Goal: Check status: Check status

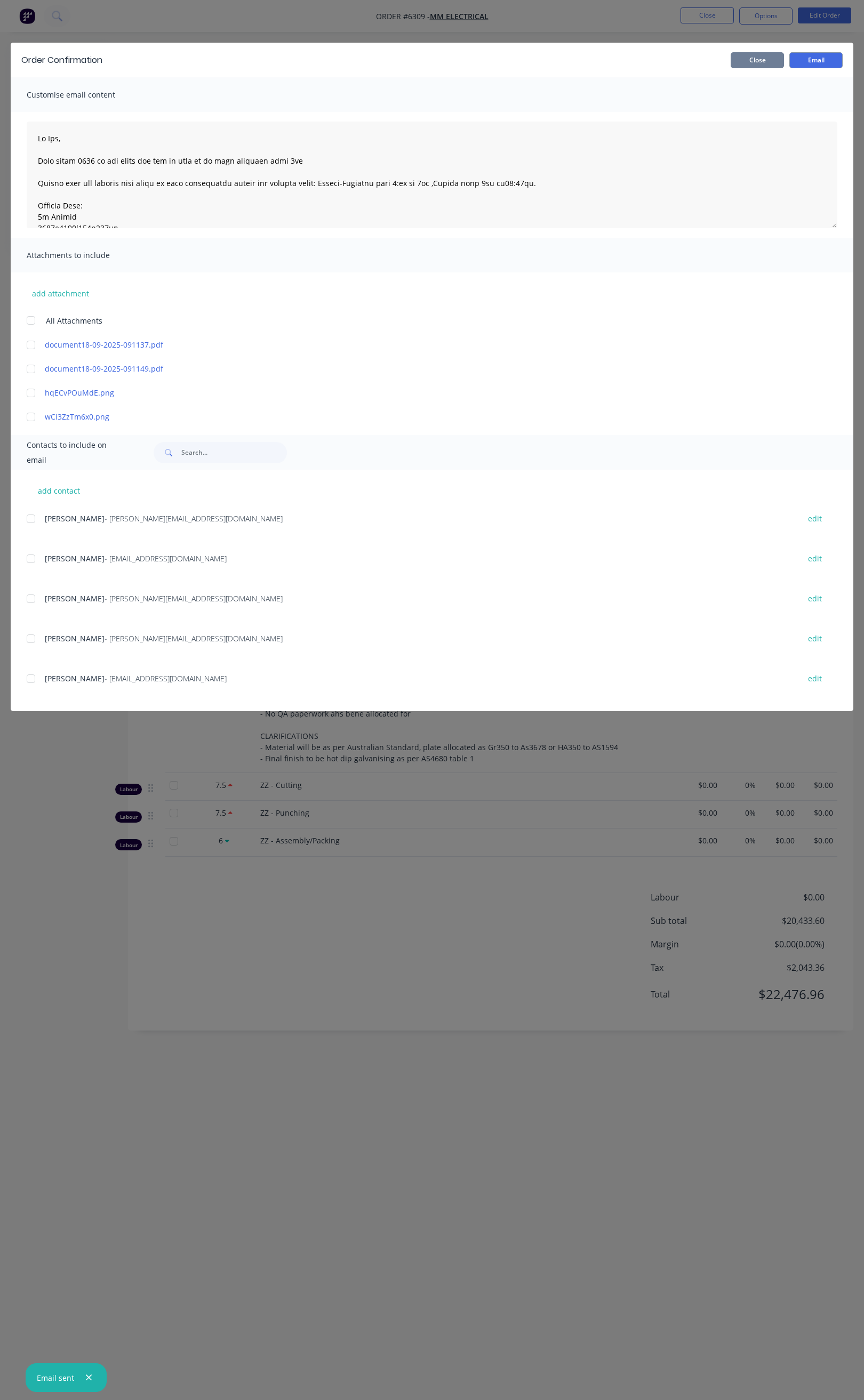
click at [741, 57] on button "Close" at bounding box center [757, 60] width 53 height 16
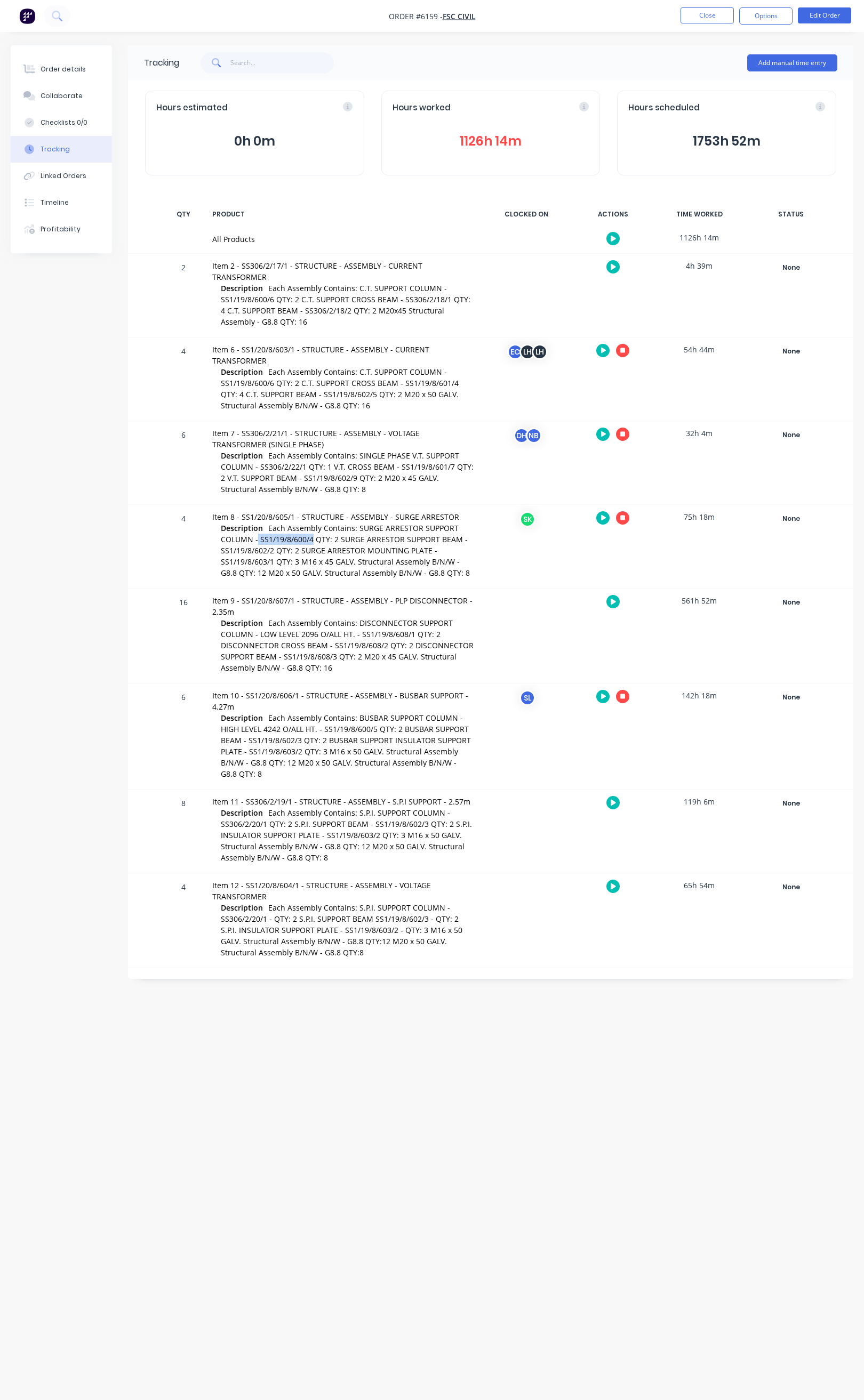
drag, startPoint x: 258, startPoint y: 528, endPoint x: 311, endPoint y: 526, distance: 53.0
click at [311, 526] on span "Each Assembly Contains: SURGE ARRESTOR SUPPORT COLUMN - SS1/19/8/600/4 QTY: 2 S…" at bounding box center [345, 550] width 249 height 55
drag, startPoint x: 221, startPoint y: 538, endPoint x: 274, endPoint y: 540, distance: 53.0
click at [274, 540] on span "Each Assembly Contains: SURGE ARRESTOR SUPPORT COLUMN - SS1/19/8/600/4 QTY: 2 S…" at bounding box center [345, 550] width 249 height 55
click at [535, 543] on div "SK" at bounding box center [526, 546] width 80 height 83
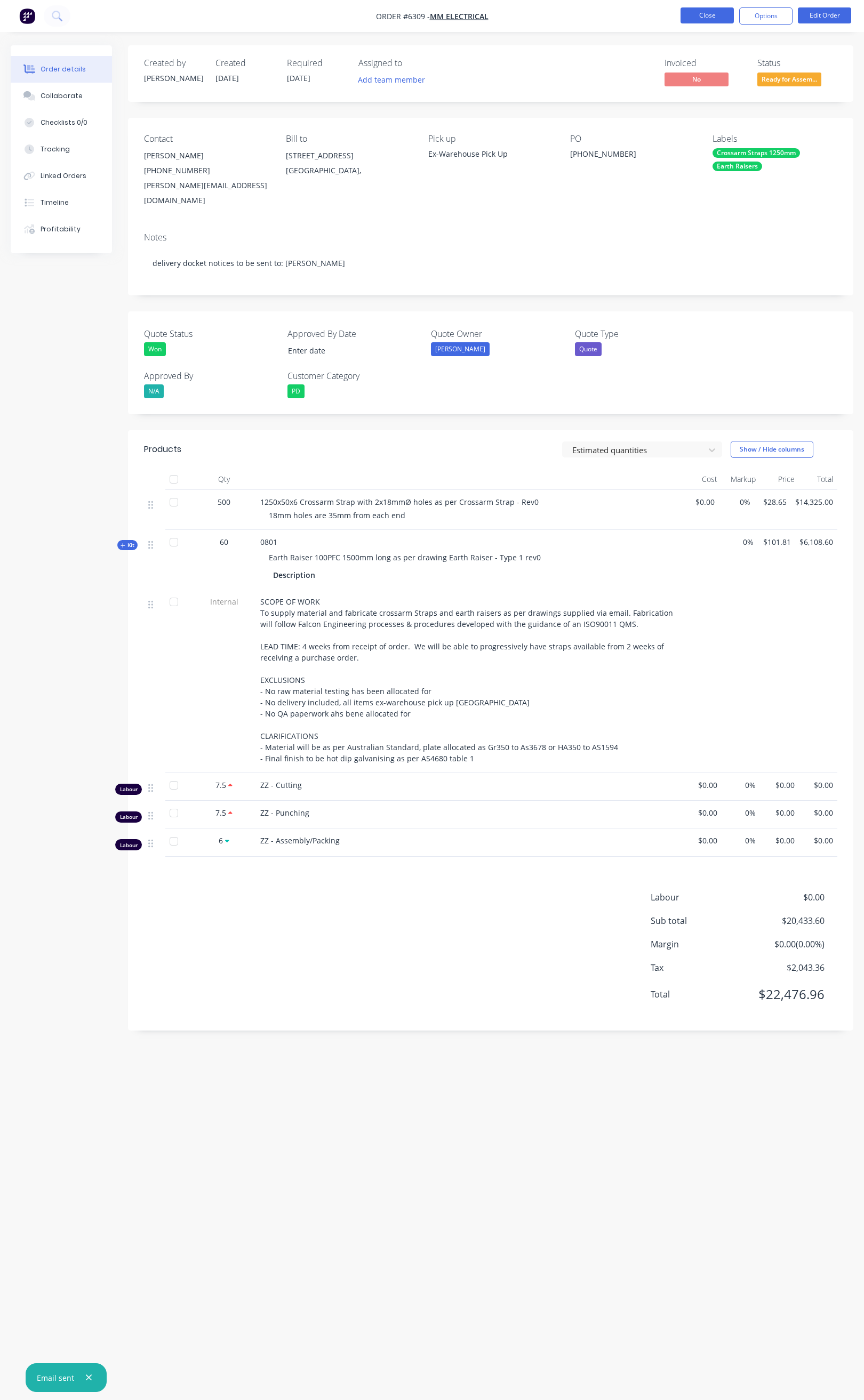
click at [722, 11] on button "Close" at bounding box center [707, 15] width 53 height 16
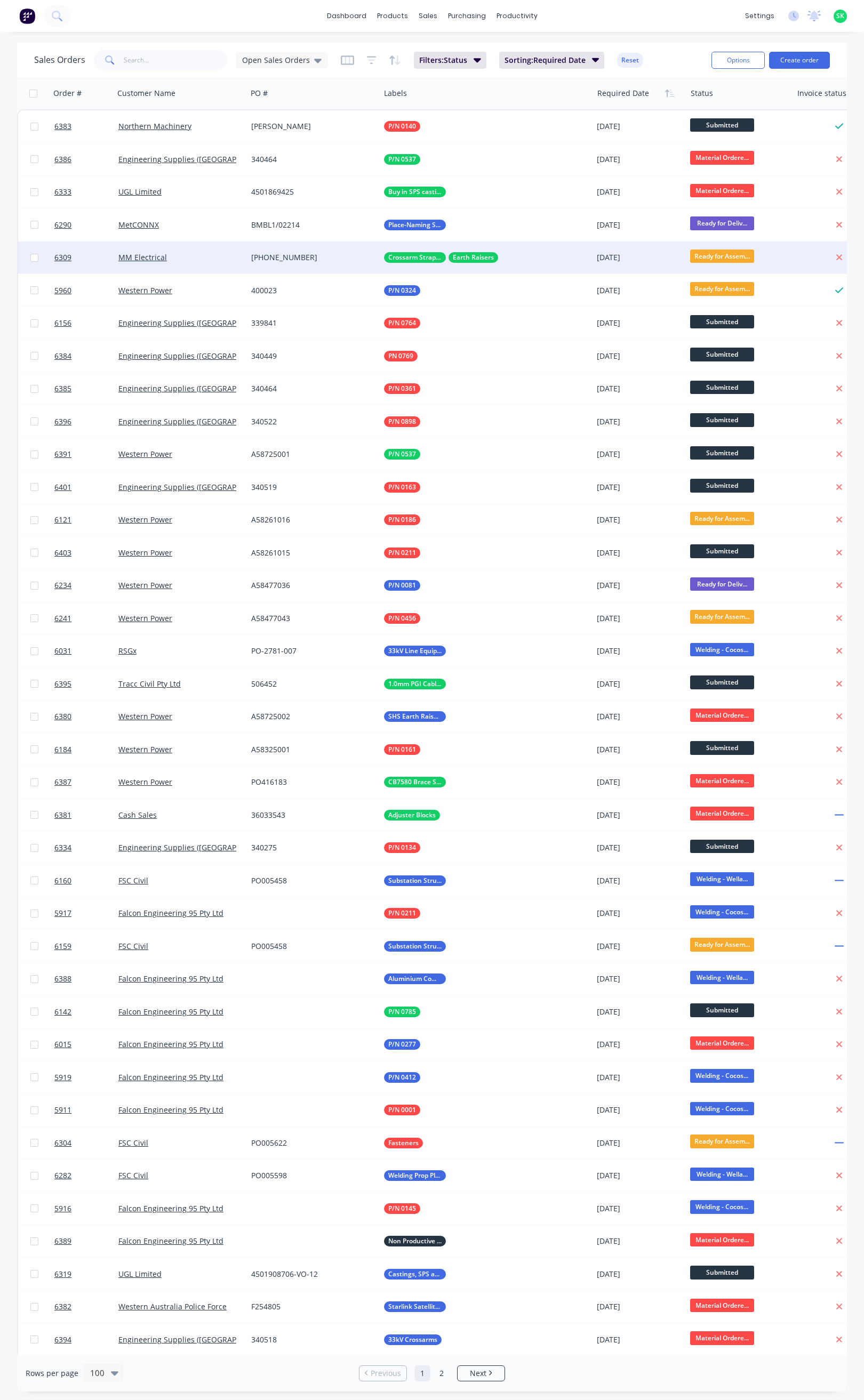
click at [733, 260] on span "Ready for Assem..." at bounding box center [722, 256] width 64 height 13
click at [734, 407] on span "Ready for Pick Up" at bounding box center [726, 408] width 62 height 10
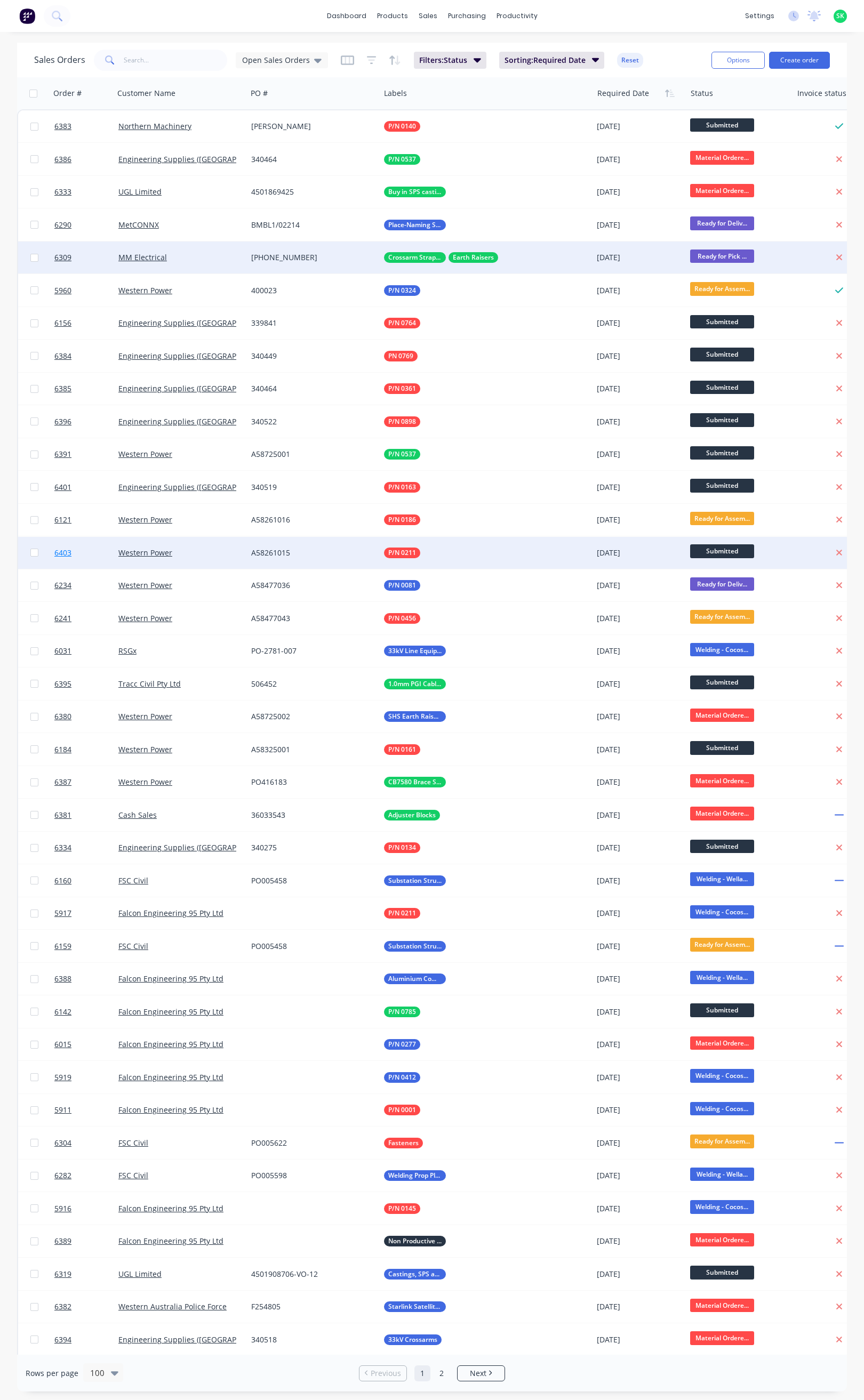
click at [74, 549] on link "6403" at bounding box center [86, 552] width 64 height 32
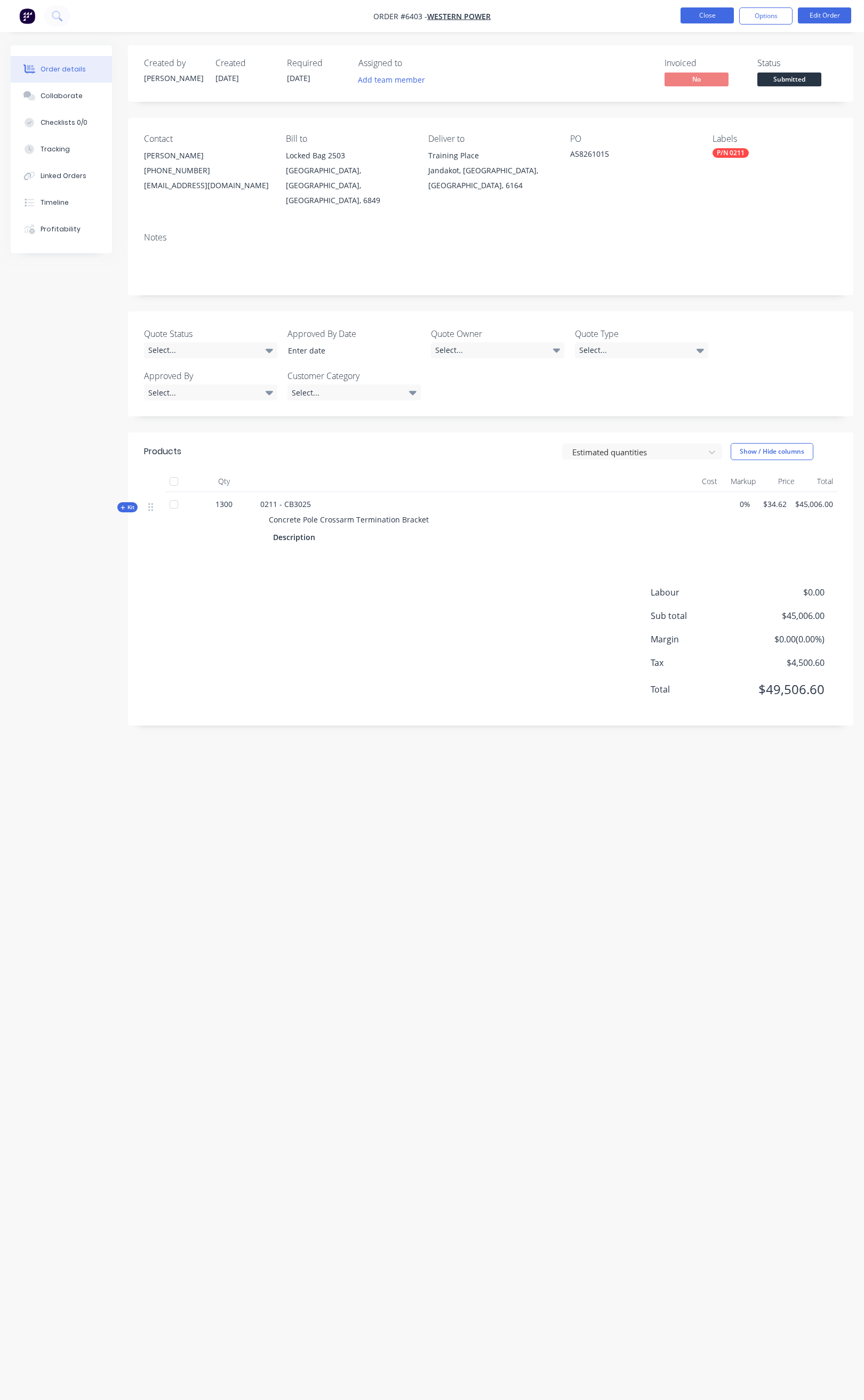
click at [717, 21] on button "Close" at bounding box center [707, 15] width 53 height 16
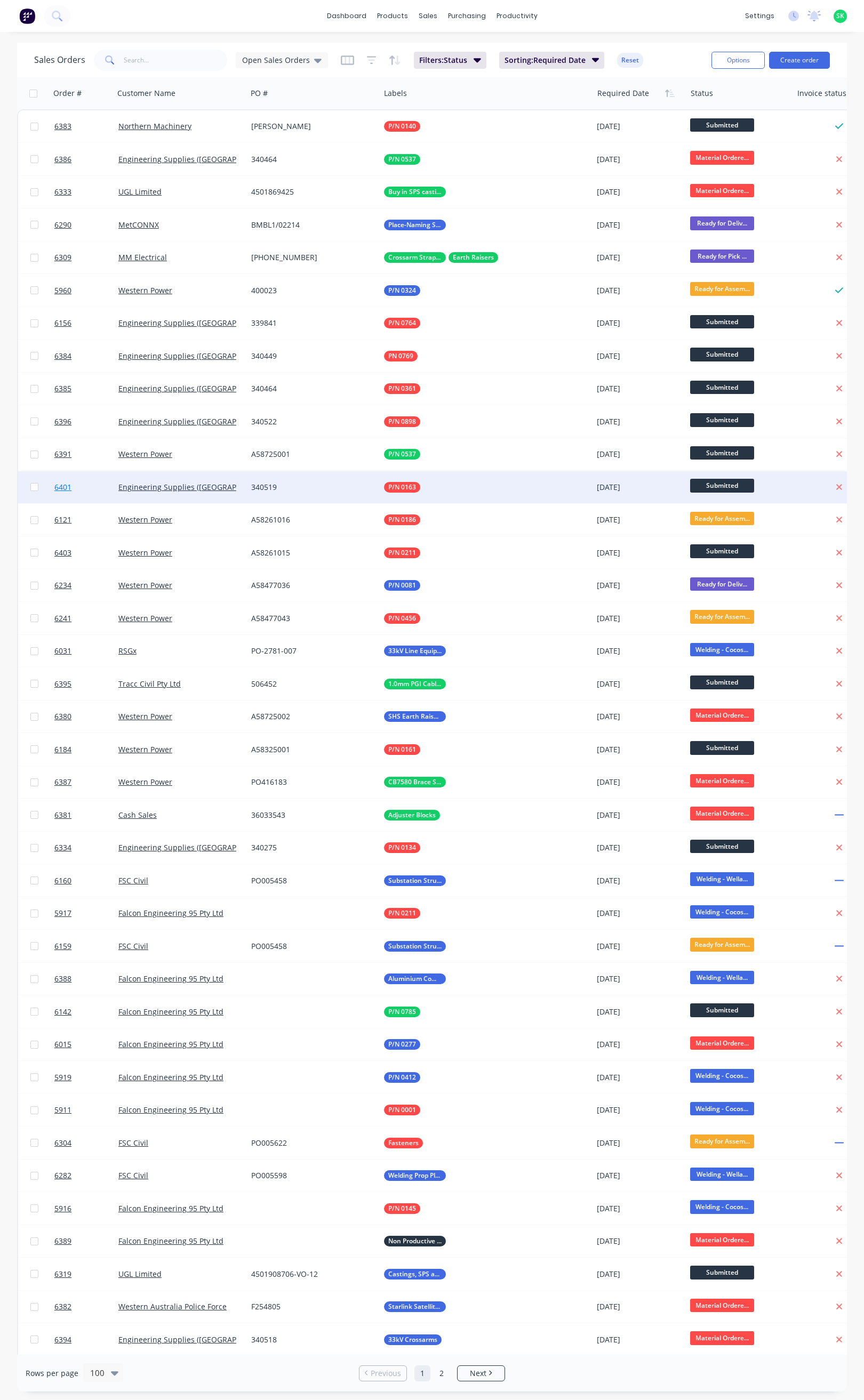
click at [68, 482] on span "6401" at bounding box center [63, 487] width 17 height 11
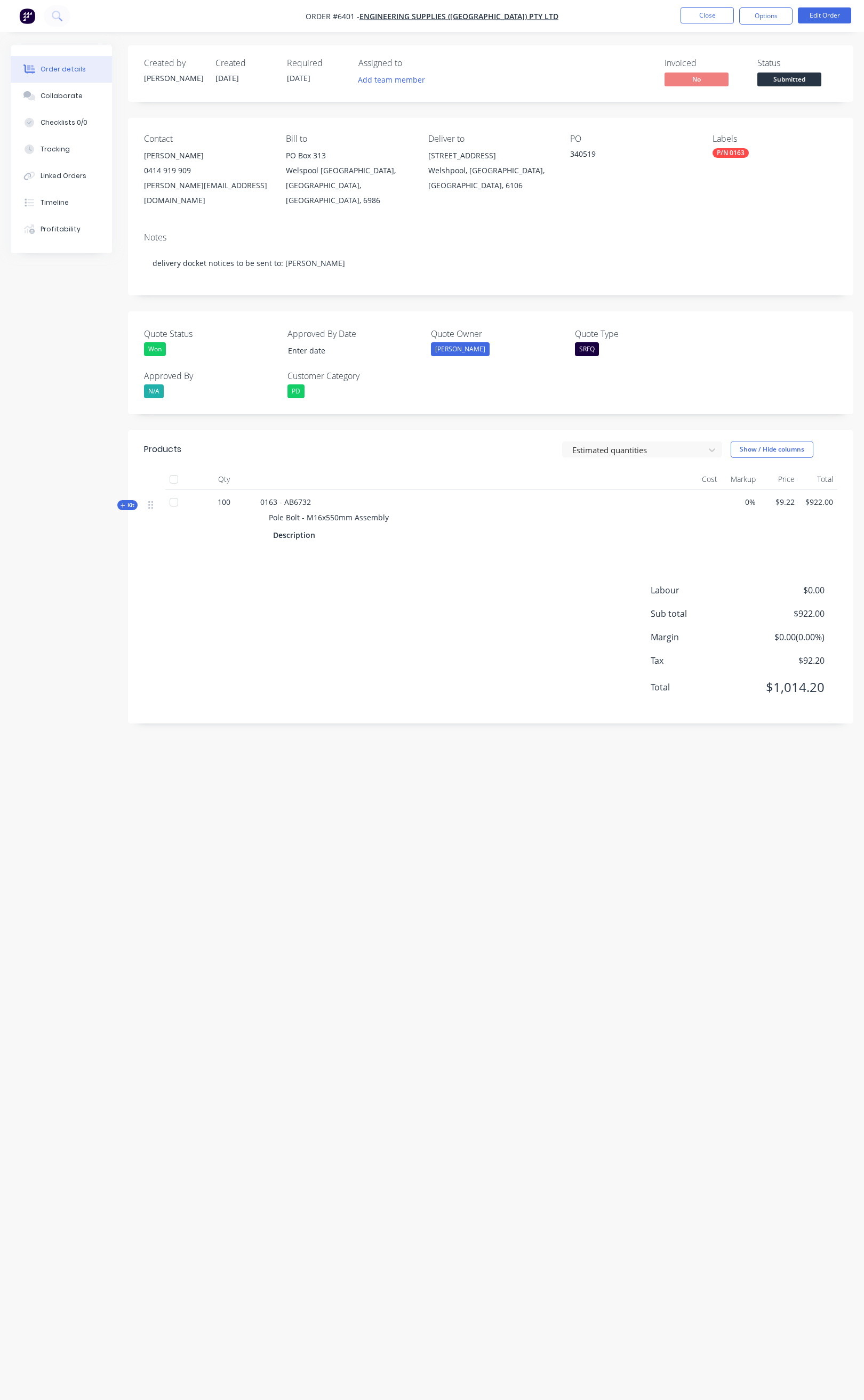
click at [752, 39] on div "Order details Collaborate Checklists 0/0 Tracking Linked Orders Timeline Profit…" at bounding box center [432, 700] width 864 height 1400
click at [754, 16] on button "Options" at bounding box center [766, 16] width 53 height 17
click at [732, 146] on div "Delivery Docket" at bounding box center [734, 150] width 98 height 16
click at [729, 112] on div "Without pricing" at bounding box center [734, 107] width 98 height 16
click at [709, 16] on button "Close" at bounding box center [707, 15] width 53 height 16
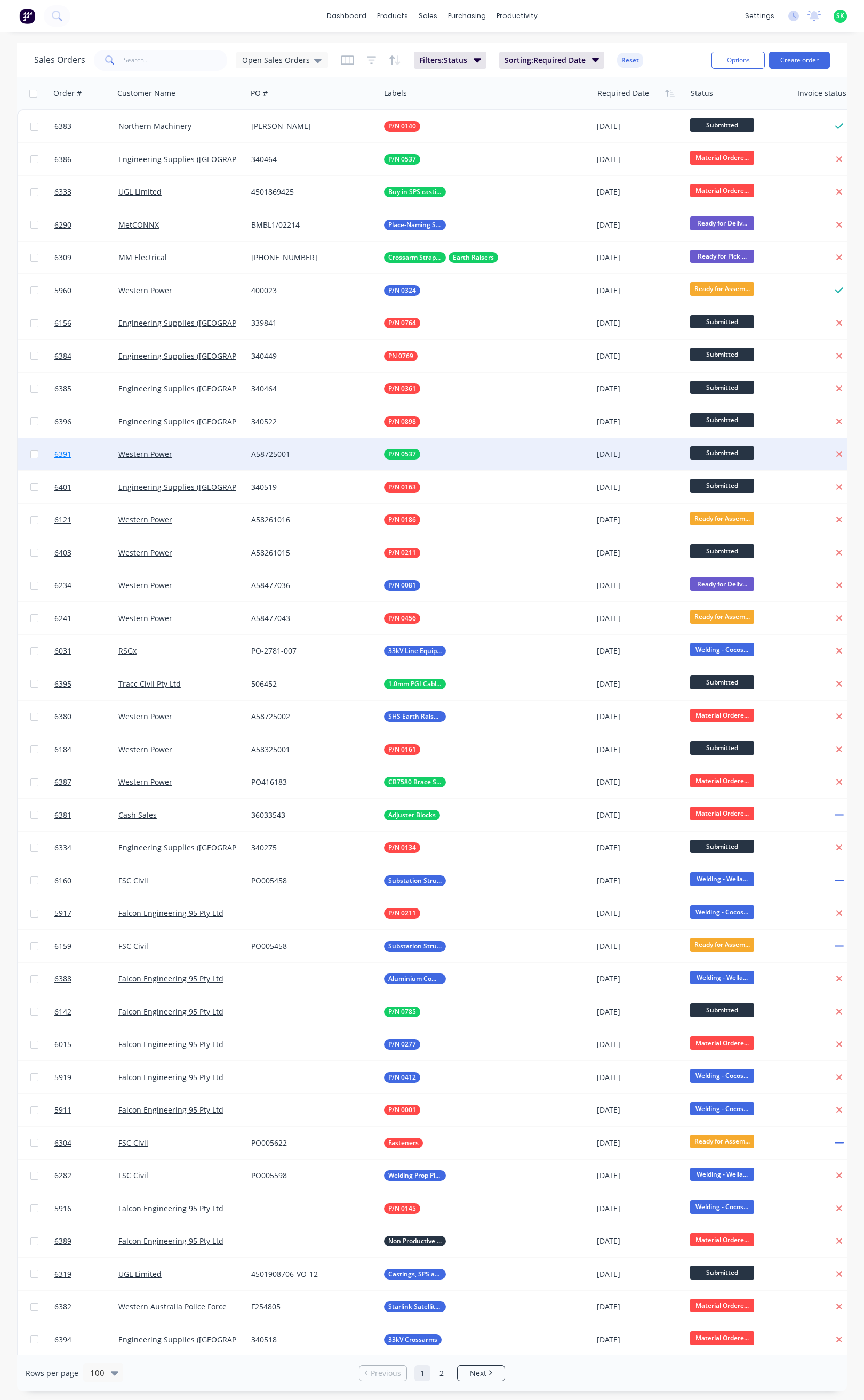
click at [71, 449] on span "6391" at bounding box center [63, 455] width 17 height 11
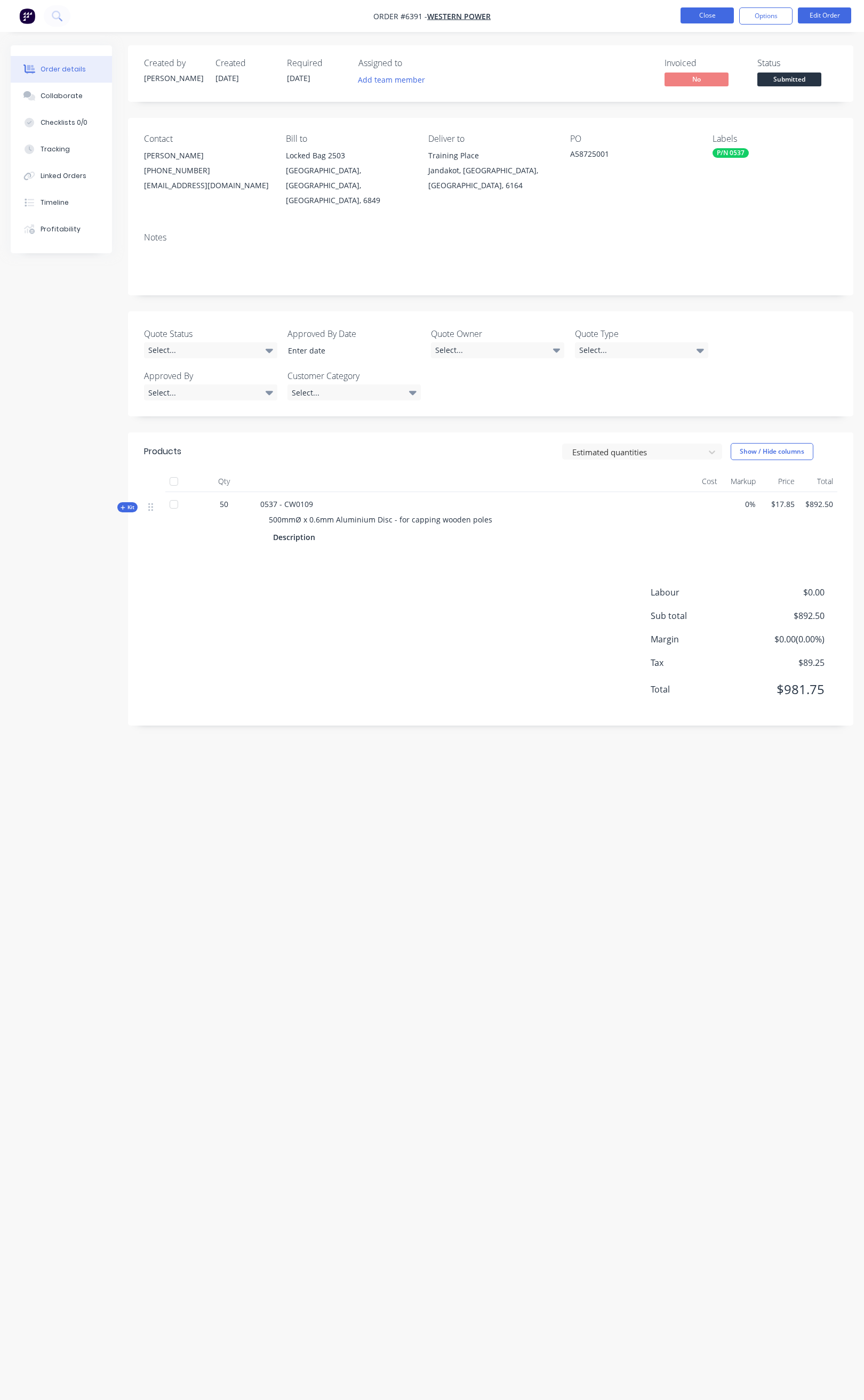
click at [701, 19] on button "Close" at bounding box center [707, 15] width 53 height 16
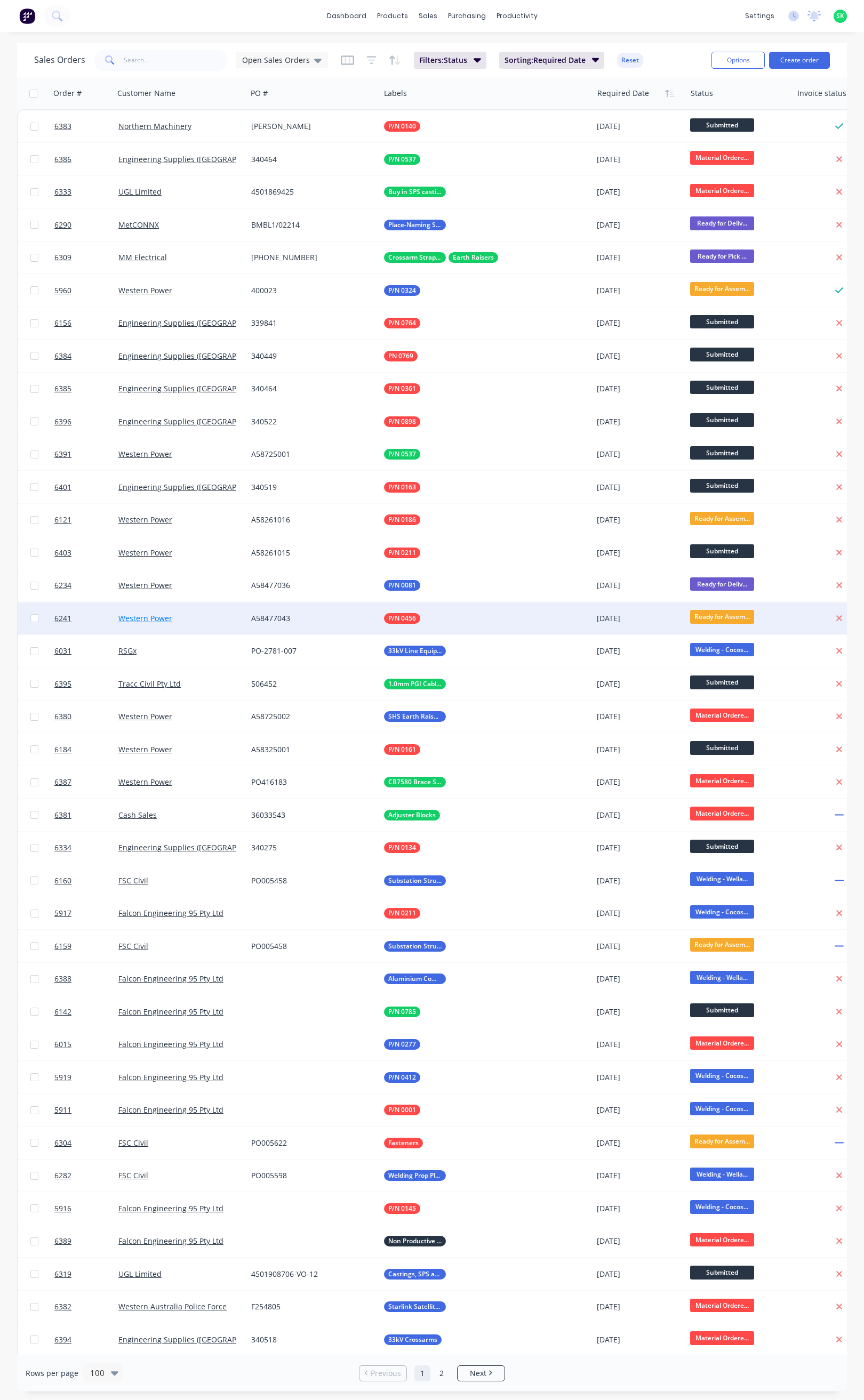
click at [130, 622] on link "Western Power" at bounding box center [145, 618] width 54 height 10
click at [66, 618] on span "6241" at bounding box center [63, 619] width 17 height 11
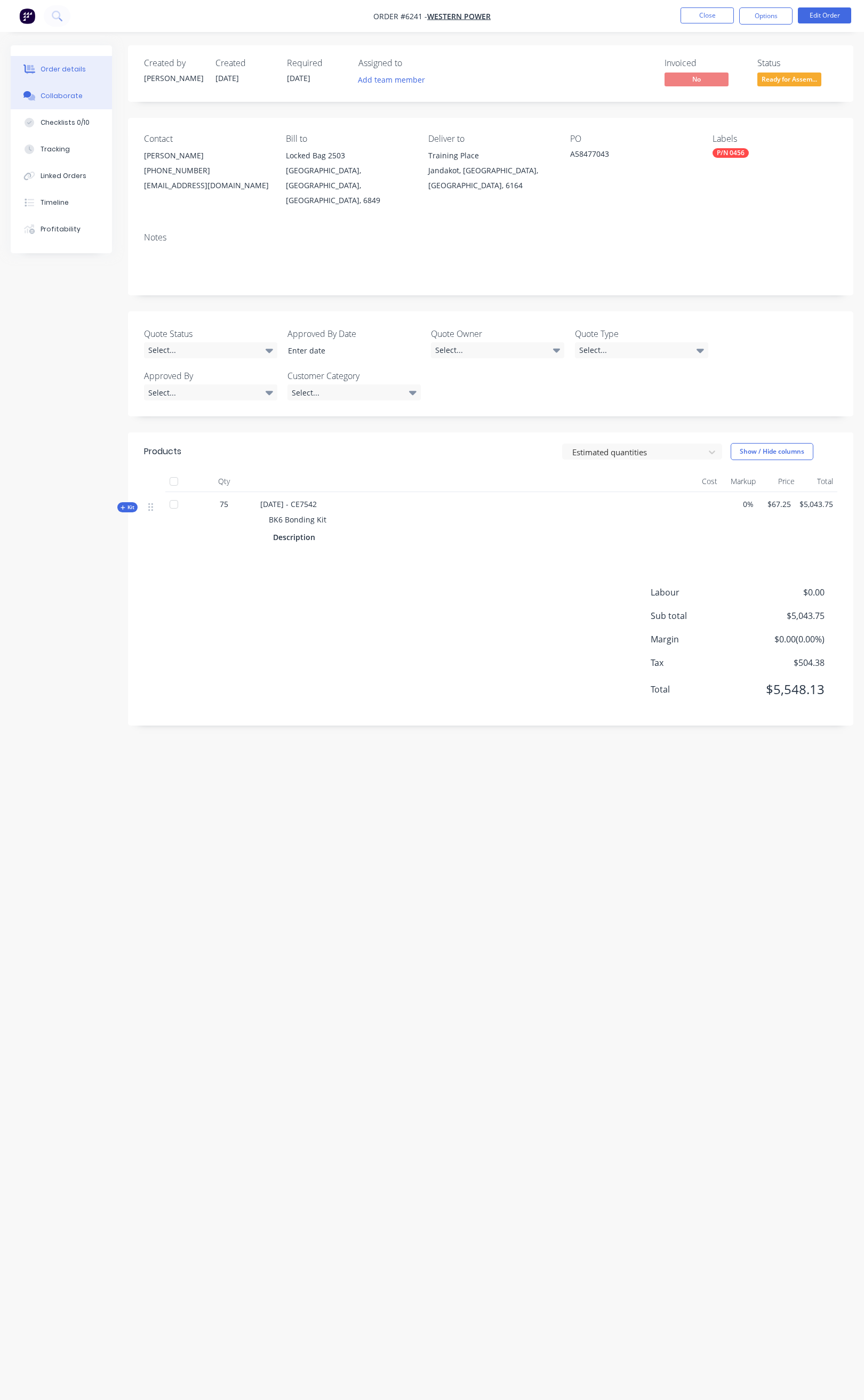
click at [58, 100] on div "Collaborate" at bounding box center [62, 96] width 42 height 10
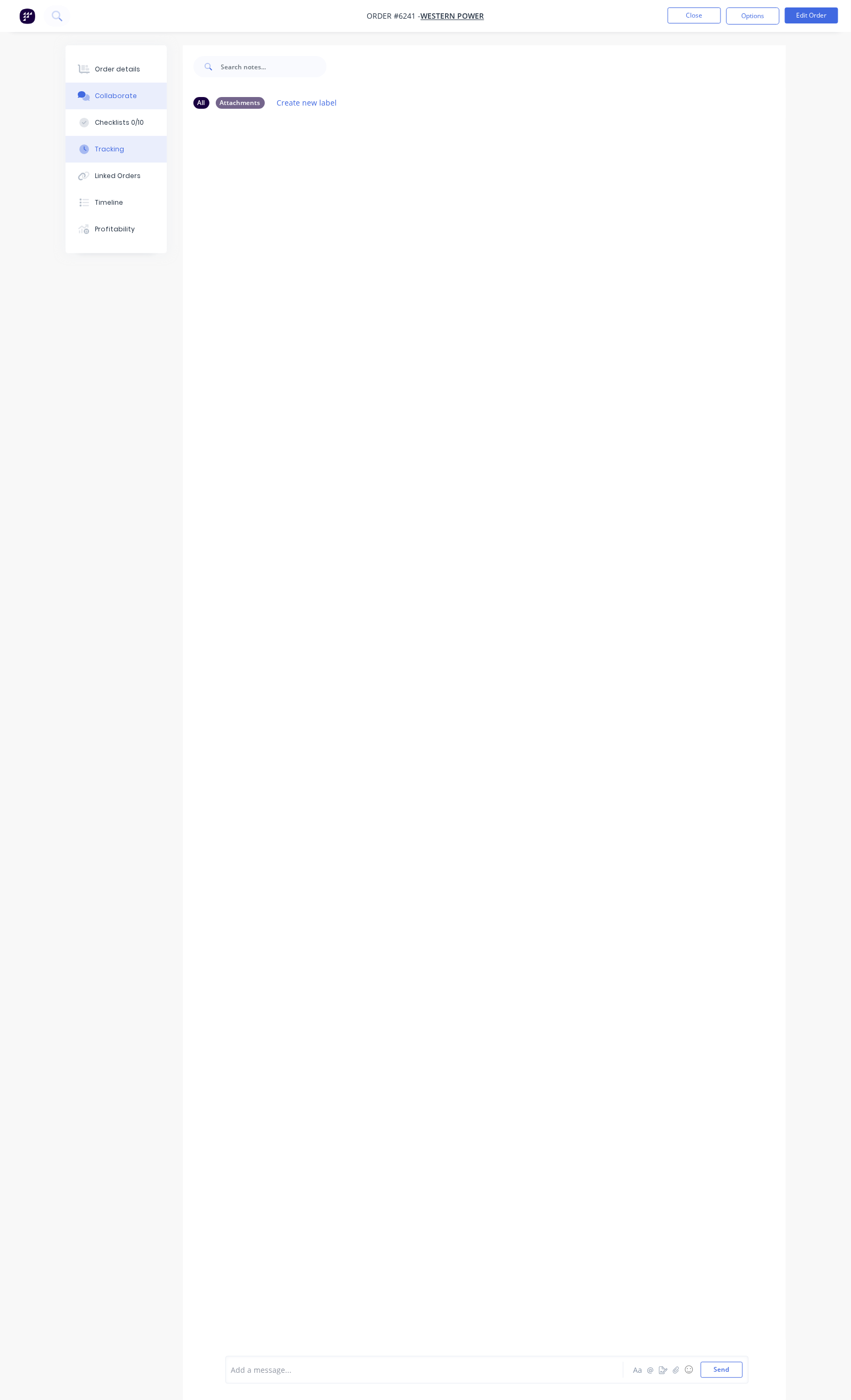
click at [66, 143] on button "Tracking" at bounding box center [116, 149] width 101 height 27
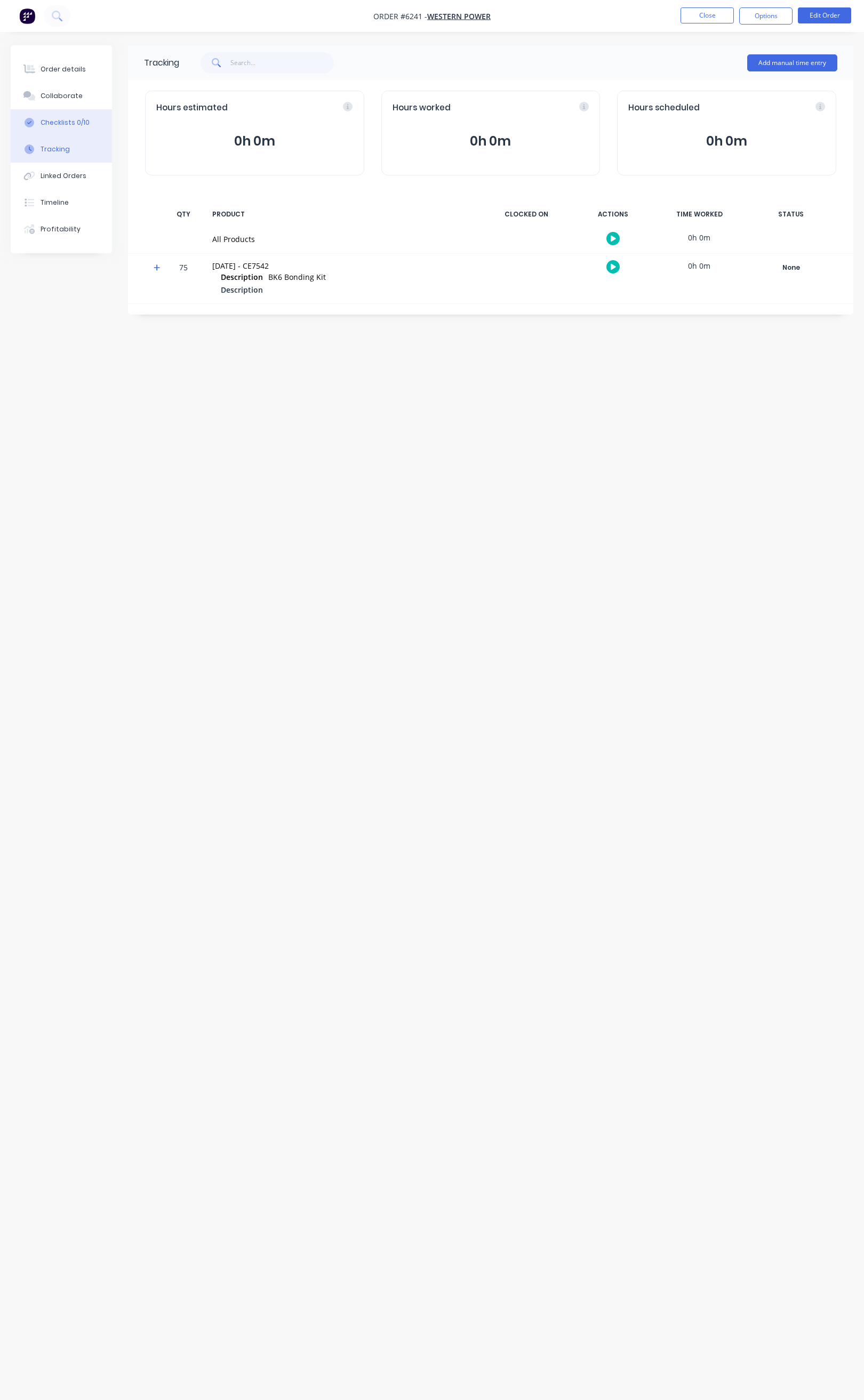
click at [74, 121] on div "Checklists 0/10" at bounding box center [65, 123] width 49 height 10
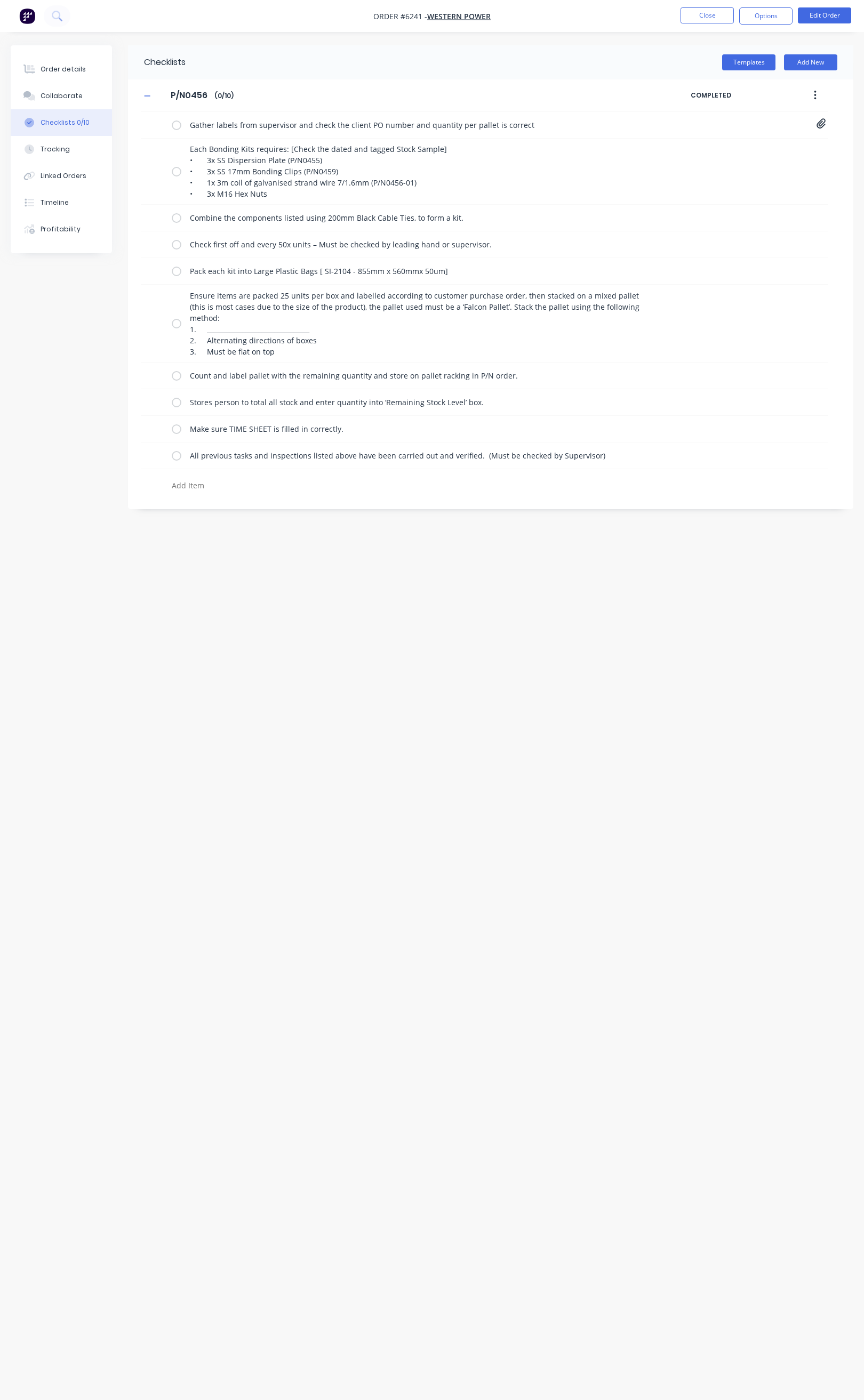
type textarea "x"
click at [715, 18] on button "Close" at bounding box center [707, 15] width 53 height 16
